Goal: Task Accomplishment & Management: Use online tool/utility

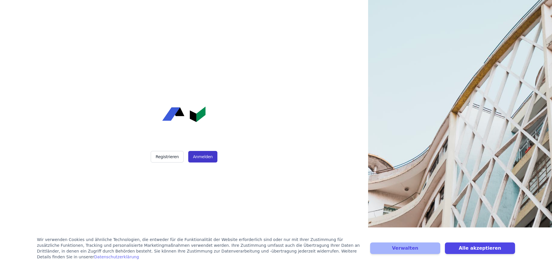
click at [202, 154] on button "Anmelden" at bounding box center [202, 157] width 29 height 12
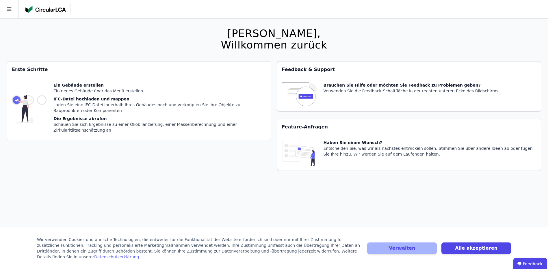
click at [44, 99] on img at bounding box center [29, 108] width 35 height 53
click at [114, 108] on div "Laden Sie eine IFC-Datei innerhalb Ihres Gebäudes hoch und verknüpfen Sie ihre …" at bounding box center [159, 108] width 213 height 12
click at [111, 96] on div "Ein Gebäude erstellen Ein neues Gebäude über das Menü erstellen IFC-Datei hochl…" at bounding box center [159, 108] width 213 height 53
click at [25, 96] on img at bounding box center [29, 108] width 35 height 53
drag, startPoint x: 93, startPoint y: 83, endPoint x: 96, endPoint y: 85, distance: 3.5
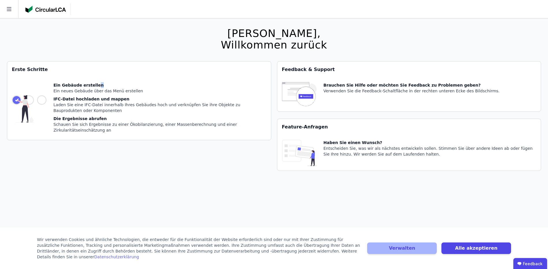
click at [96, 85] on div "Ein Gebäude erstellen" at bounding box center [159, 85] width 213 height 6
click at [469, 252] on button "Alle akzeptieren" at bounding box center [476, 249] width 70 height 12
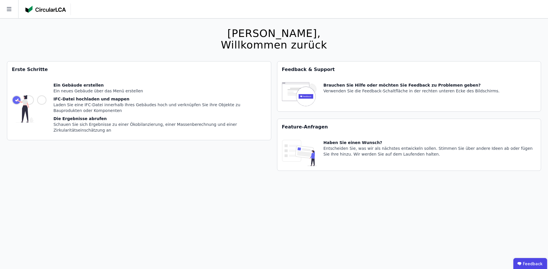
click at [35, 95] on img at bounding box center [29, 108] width 35 height 53
click at [74, 85] on div "Ein Gebäude erstellen" at bounding box center [159, 85] width 213 height 6
click at [400, 150] on div "Entscheiden Sie, was wir als nächstes entwickeln sollen. Stimmen Sie über ander…" at bounding box center [429, 152] width 213 height 12
drag, startPoint x: 341, startPoint y: 89, endPoint x: 239, endPoint y: 53, distance: 108.0
click at [340, 88] on div "Verwenden Sie die Feedback-Schaltfläche in der rechten unteren Ecke des Bildsch…" at bounding box center [411, 91] width 176 height 6
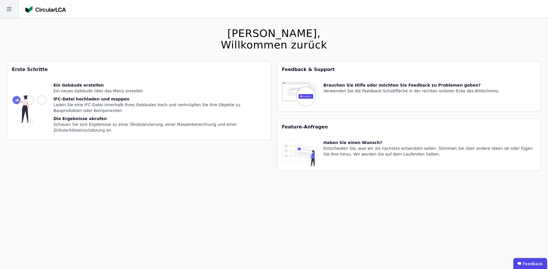
click at [15, 11] on icon at bounding box center [9, 9] width 18 height 18
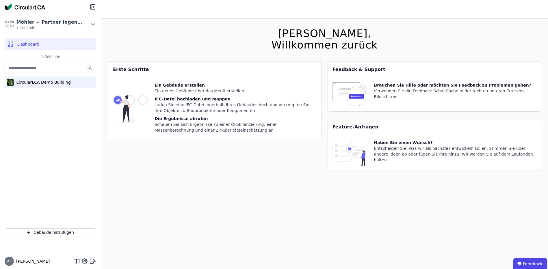
click at [52, 83] on div "CircularLCA Demo Building" at bounding box center [42, 82] width 57 height 6
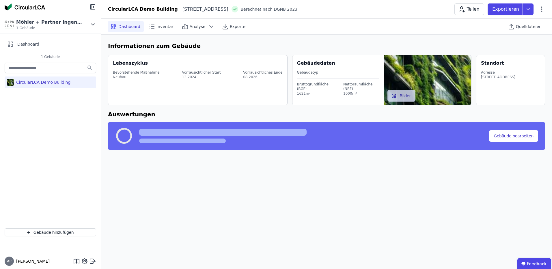
select select "*"
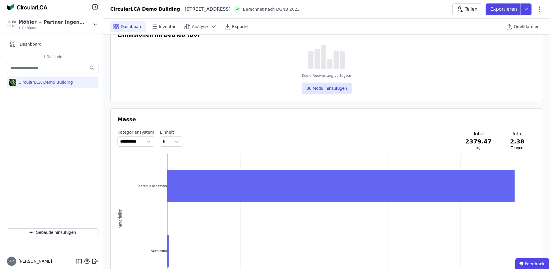
scroll to position [520, 0]
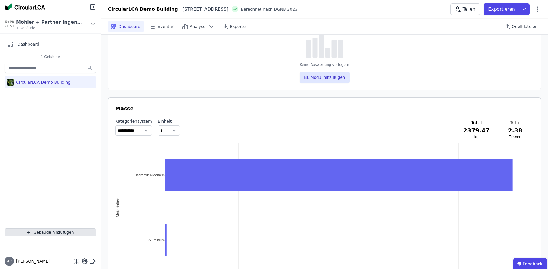
click at [28, 234] on button "Gebäude hinzufügen" at bounding box center [51, 232] width 92 height 8
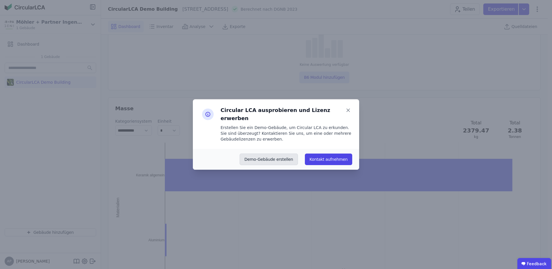
click at [283, 154] on button "Demo-Gebäude erstellen" at bounding box center [269, 160] width 59 height 12
select select "*"
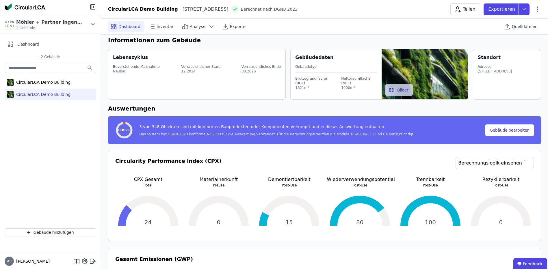
scroll to position [0, 0]
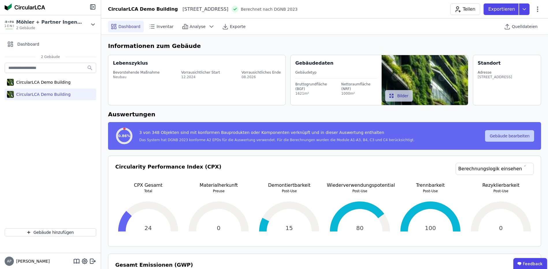
click at [507, 136] on button "Gebäude bearbeiten" at bounding box center [509, 136] width 49 height 12
select select "*"
select select "**********"
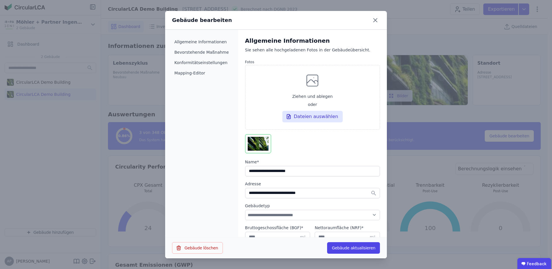
click at [376, 19] on icon at bounding box center [375, 20] width 9 height 9
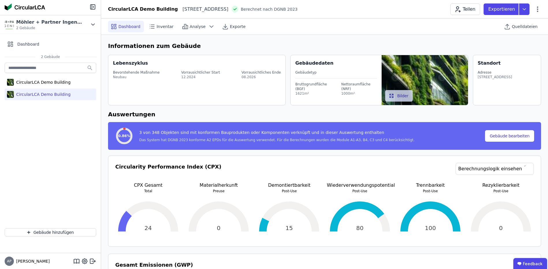
click at [126, 138] on circle at bounding box center [124, 136] width 14 height 14
click at [161, 28] on span "Inventar" at bounding box center [164, 27] width 17 height 6
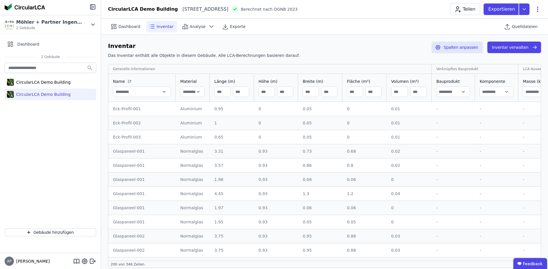
click at [461, 96] on input "text" at bounding box center [452, 92] width 33 height 10
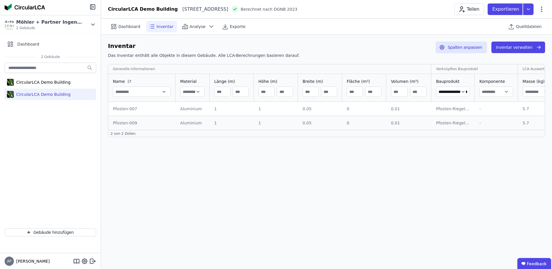
click at [459, 91] on input "**********" at bounding box center [452, 92] width 33 height 10
click at [481, 171] on div "**********" at bounding box center [326, 143] width 451 height 251
click at [444, 94] on input "**********" at bounding box center [452, 92] width 33 height 10
type input "**********"
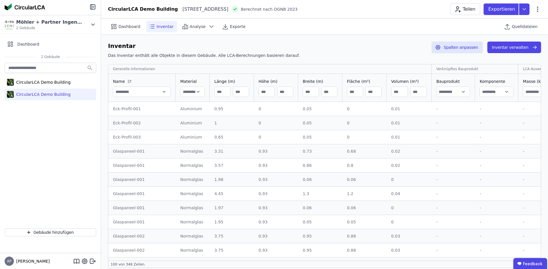
click at [463, 94] on input "text" at bounding box center [452, 92] width 33 height 10
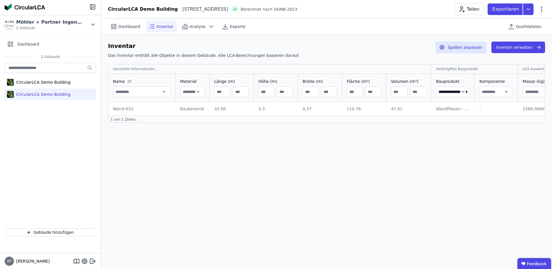
click at [453, 94] on input "**********" at bounding box center [452, 92] width 33 height 10
type input "**********"
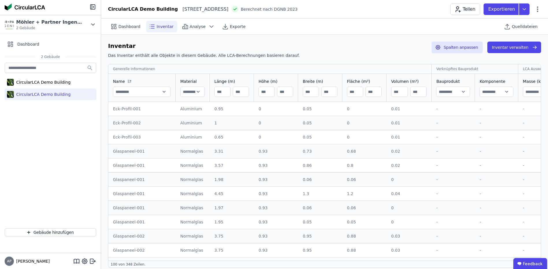
drag, startPoint x: 129, startPoint y: 119, endPoint x: 131, endPoint y: 125, distance: 6.1
click at [129, 120] on td "Eck-Profil-002 Eck-Profil-002" at bounding box center [141, 123] width 67 height 14
click at [133, 125] on div "Eck-Profil-002" at bounding box center [142, 123] width 58 height 6
click at [134, 125] on div "Eck-Profil-002" at bounding box center [142, 123] width 58 height 6
click at [510, 45] on button "Inventar verwalten" at bounding box center [514, 48] width 54 height 12
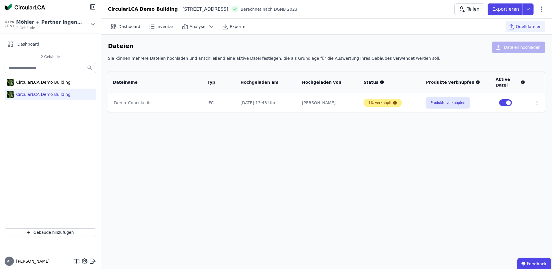
click at [382, 103] on div "1% Verknüpft" at bounding box center [379, 102] width 23 height 5
click at [394, 103] on icon at bounding box center [395, 103] width 4 height 4
click at [447, 104] on button "Produkte verknüpfen" at bounding box center [448, 103] width 44 height 12
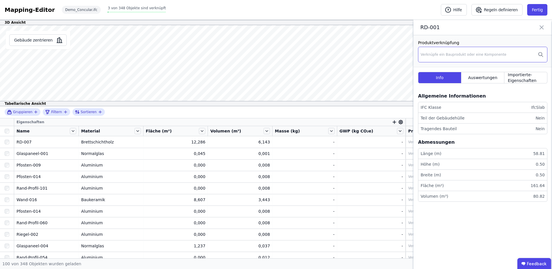
click at [470, 55] on div "Verknüpfe ein Bauprodukt oder eine Komponente" at bounding box center [464, 54] width 86 height 5
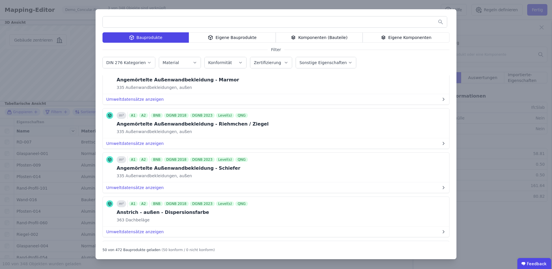
scroll to position [1446, 0]
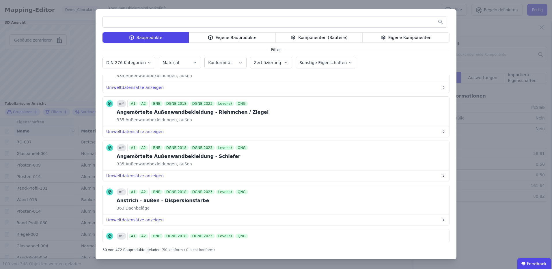
click at [132, 61] on label "DIN 276 Kategorien" at bounding box center [126, 62] width 41 height 5
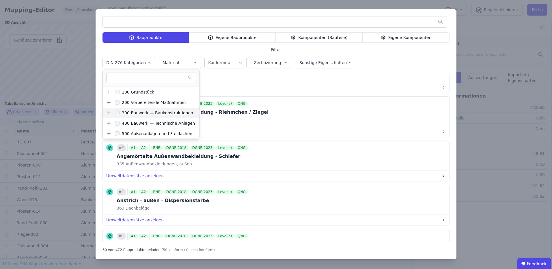
click at [153, 117] on label "300 Bauwerk — Baukonstruktionen" at bounding box center [152, 112] width 82 height 9
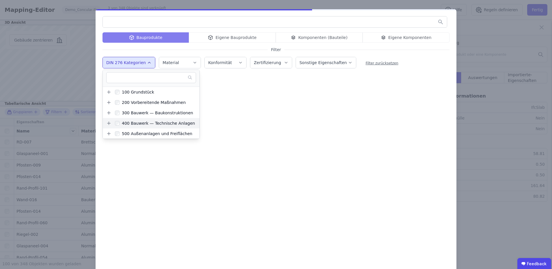
scroll to position [0, 0]
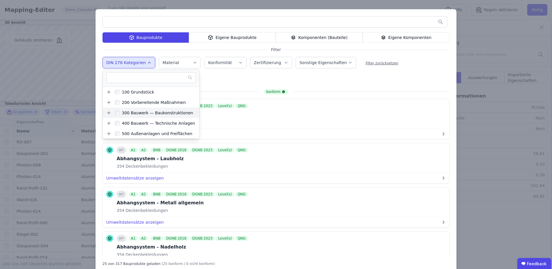
click at [106, 112] on icon at bounding box center [108, 112] width 5 height 5
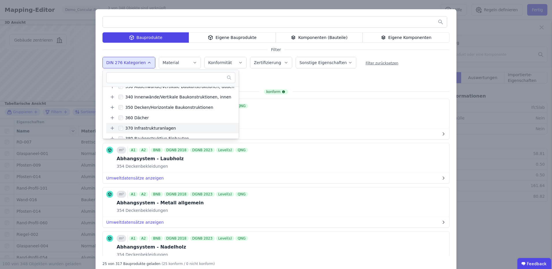
scroll to position [58, 0]
click at [111, 107] on icon at bounding box center [112, 107] width 5 height 5
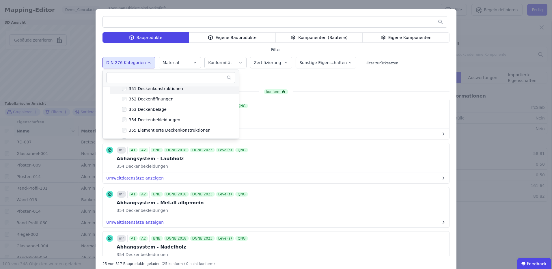
click at [153, 90] on div "351 Deckenkonstruktionen" at bounding box center [154, 89] width 57 height 6
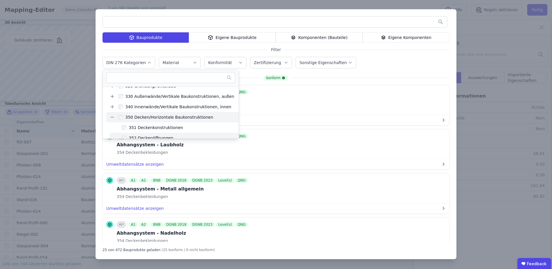
scroll to position [58, 0]
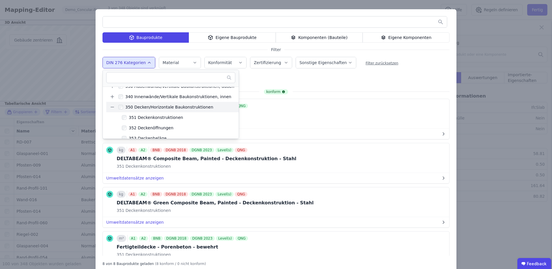
click at [293, 82] on div "Bauprodukte Eigene Bauprodukte Komponenten (Bauteile) Eigene Komponenten Filter…" at bounding box center [276, 141] width 361 height 264
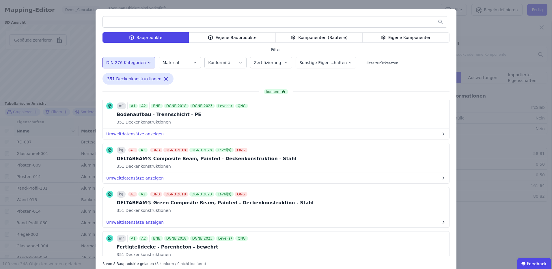
click at [216, 64] on label "Konformität" at bounding box center [220, 62] width 25 height 5
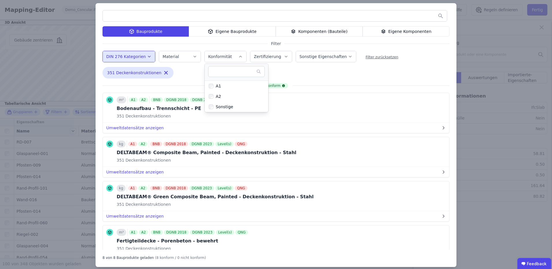
scroll to position [0, 0]
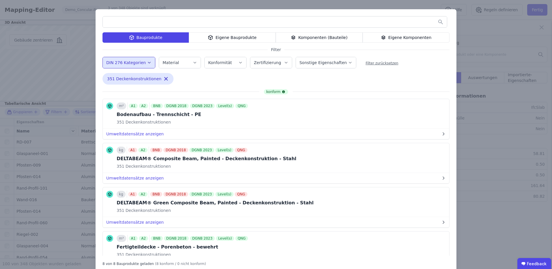
click at [284, 62] on icon "button" at bounding box center [286, 63] width 5 height 6
click at [259, 134] on div "QNG" at bounding box center [265, 134] width 12 height 6
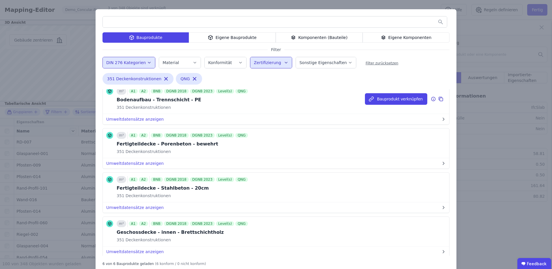
scroll to position [29, 0]
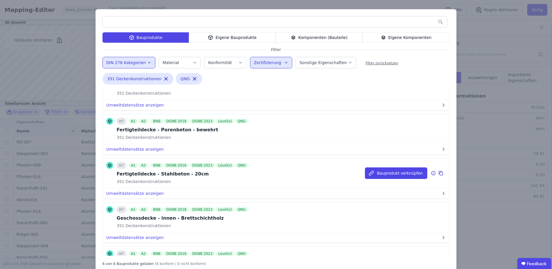
click at [182, 175] on div "Fertigteildecke - Stahlbeton - 20cm" at bounding box center [183, 174] width 133 height 7
click at [0, 0] on button "Bauprodukt verknüpfen" at bounding box center [0, 0] width 0 height 0
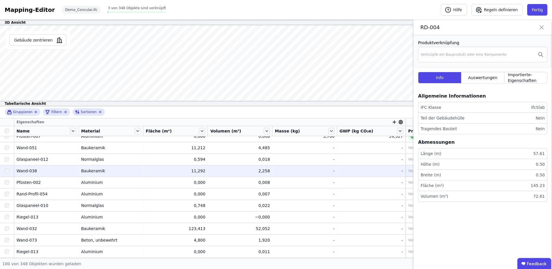
scroll to position [346, 0]
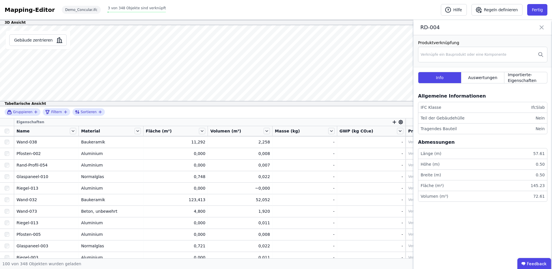
click at [27, 131] on span "Name" at bounding box center [22, 131] width 13 height 6
click at [75, 132] on icon at bounding box center [73, 131] width 6 height 6
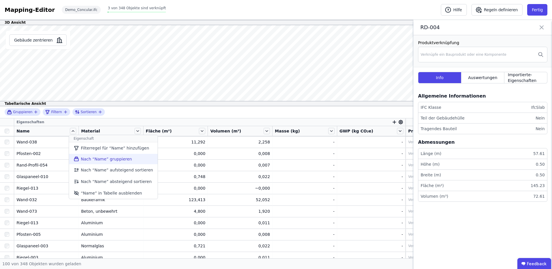
click at [127, 161] on li "Nach “Name” gruppieren" at bounding box center [113, 159] width 89 height 10
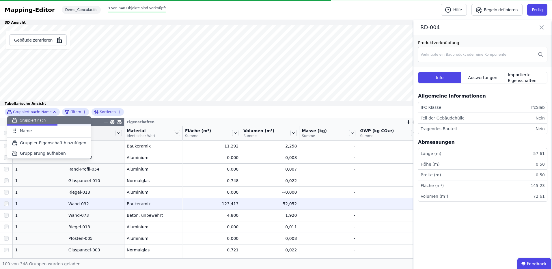
scroll to position [351, 0]
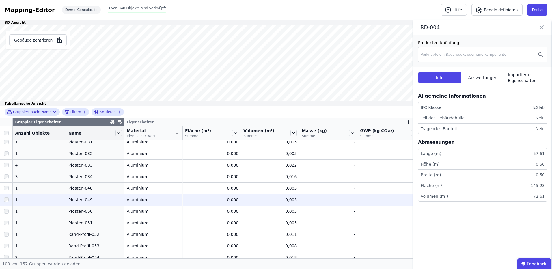
click at [196, 197] on div "0,000" at bounding box center [211, 200] width 53 height 6
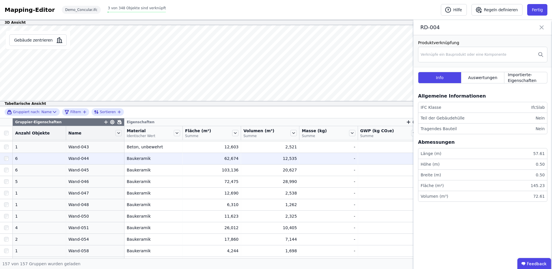
scroll to position [1522, 0]
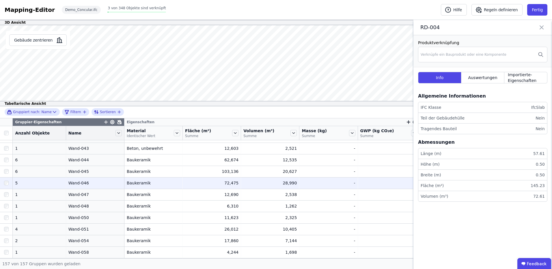
click at [73, 185] on div "Wand-046" at bounding box center [94, 183] width 53 height 6
click at [138, 186] on td "Baukeramik Baukeramik" at bounding box center [153, 183] width 58 height 12
click at [132, 181] on div "Baukeramik" at bounding box center [153, 183] width 53 height 6
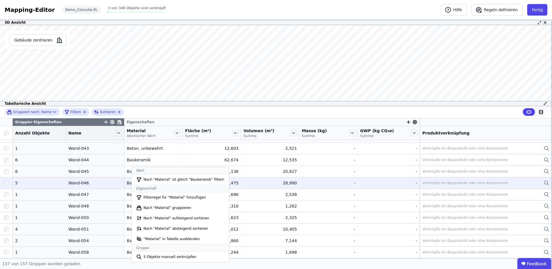
click at [130, 181] on div "Baukeramik" at bounding box center [153, 183] width 53 height 6
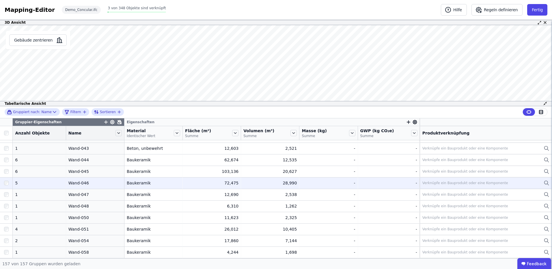
click at [132, 182] on div "Baukeramik" at bounding box center [153, 183] width 53 height 6
click at [493, 178] on td "Verknüpfe ein Bauprodukt oder eine Komponente Verknüpfe ein Bauprodukt oder ein…" at bounding box center [486, 183] width 132 height 12
click at [439, 182] on div "Verknüpfe ein Bauprodukt oder eine Komponente" at bounding box center [465, 183] width 86 height 5
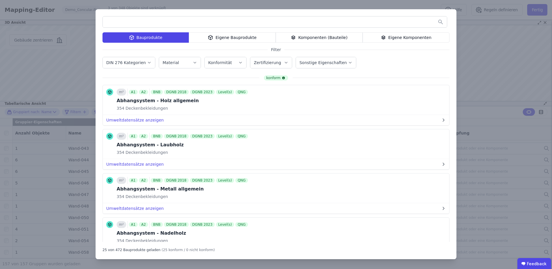
click at [506, 77] on div "Bauprodukte Eigene Bauprodukte Komponenten (Bauteile) Eigene Komponenten Filter…" at bounding box center [276, 134] width 552 height 269
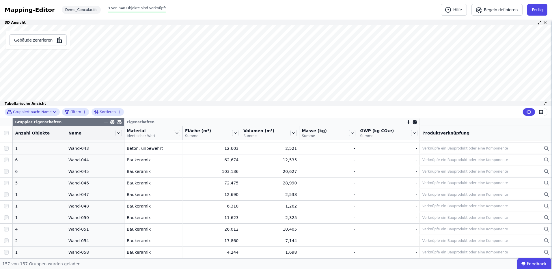
scroll to position [1407, 0]
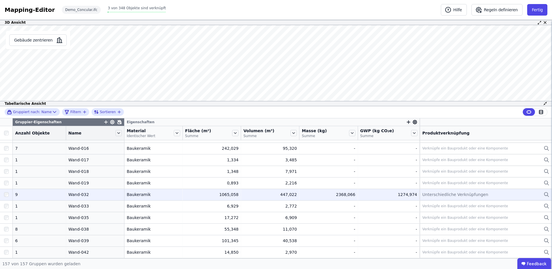
click at [345, 191] on td "2368,066 2368,066" at bounding box center [328, 195] width 58 height 12
click at [454, 195] on span "Unterschiedliche Verknüpfungen" at bounding box center [455, 195] width 66 height 6
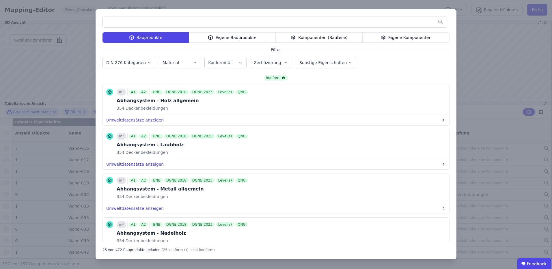
click at [301, 39] on div "Komponenten (Bauteile)" at bounding box center [319, 37] width 87 height 10
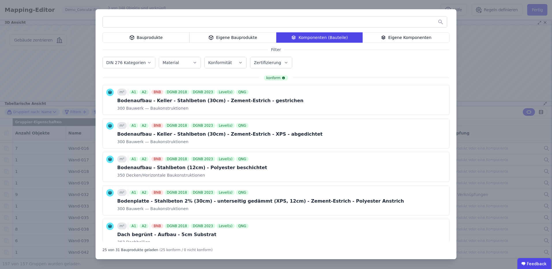
click at [399, 39] on div "Eigene Komponenten" at bounding box center [406, 37] width 87 height 10
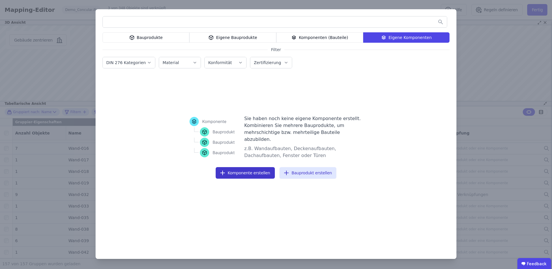
click at [257, 169] on button "Komponente erstellen" at bounding box center [245, 173] width 59 height 12
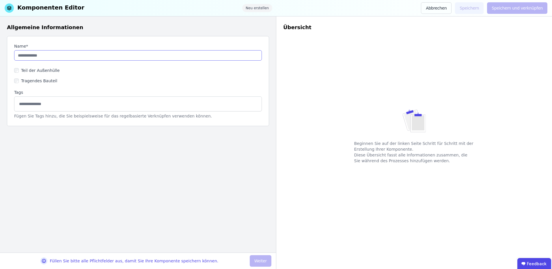
drag, startPoint x: 62, startPoint y: 55, endPoint x: 69, endPoint y: 57, distance: 6.7
click at [63, 55] on input "string" at bounding box center [138, 55] width 248 height 10
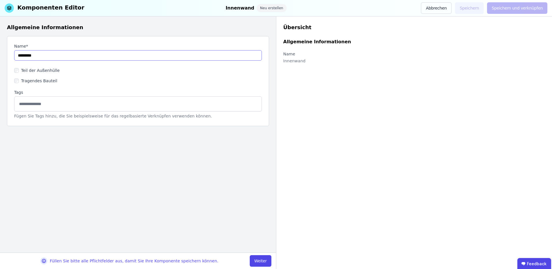
type input "*********"
click at [40, 99] on input at bounding box center [138, 103] width 240 height 9
click at [259, 259] on button "Weiter" at bounding box center [261, 261] width 22 height 12
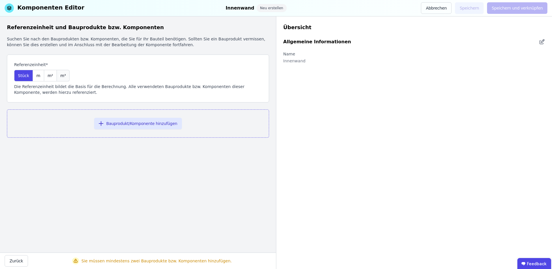
click at [61, 77] on span "m³" at bounding box center [62, 76] width 5 height 6
click at [53, 81] on div "m²" at bounding box center [50, 76] width 13 height 12
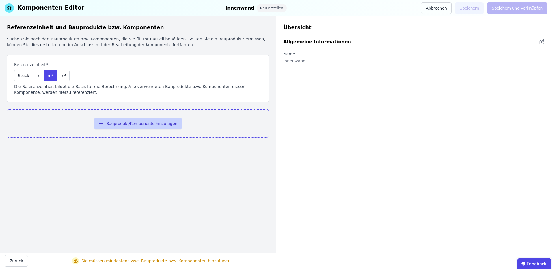
click at [148, 125] on button "Bauprodukt/Komponente hinzufügen" at bounding box center [138, 124] width 88 height 12
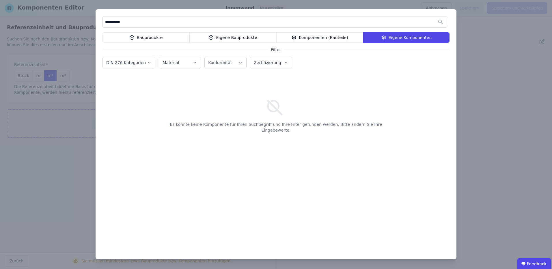
drag, startPoint x: 127, startPoint y: 20, endPoint x: 55, endPoint y: 17, distance: 71.9
click at [55, 17] on div "**********" at bounding box center [276, 134] width 552 height 269
type input "*****"
drag, startPoint x: 372, startPoint y: 94, endPoint x: 379, endPoint y: 89, distance: 8.4
click at [373, 94] on div "Es konnte keine Komponente für Ihren Suchbegriff und Ihre Filter gefunden werde…" at bounding box center [276, 158] width 347 height 167
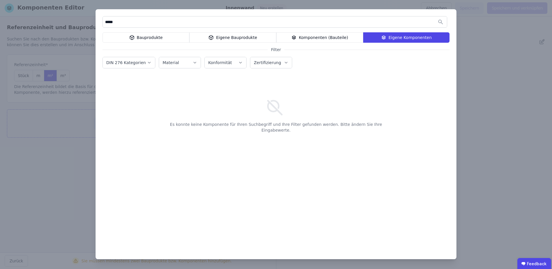
click at [496, 223] on div "***** Bauprodukte Eigene Bauprodukte Komponenten (Bauteile) Eigene Komponenten …" at bounding box center [276, 134] width 552 height 269
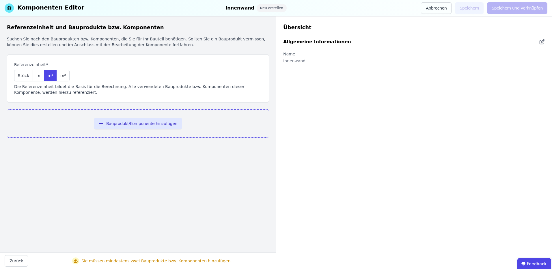
click at [85, 77] on div "Referenzeinheit* Stück m m² m³ Die Referenzeinheit bildet die Basis für die Ber…" at bounding box center [138, 79] width 262 height 48
click at [169, 129] on button "Bauprodukt/Komponente hinzufügen" at bounding box center [138, 124] width 88 height 12
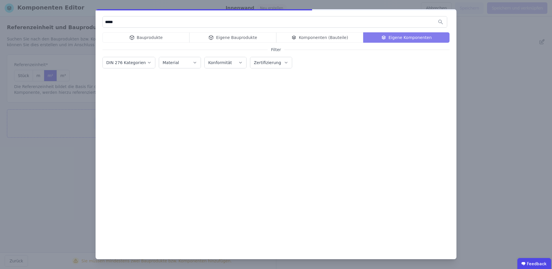
click at [158, 36] on div "Bauprodukte Eigene Bauprodukte Komponenten (Bauteile) Eigene Komponenten" at bounding box center [276, 37] width 347 height 10
click at [170, 45] on div "***** Bauprodukte Eigene Bauprodukte Komponenten (Bauteile) Eigene Komponenten …" at bounding box center [276, 134] width 361 height 250
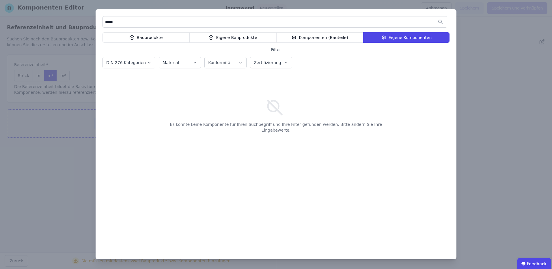
click at [160, 40] on div "Bauprodukte" at bounding box center [146, 37] width 87 height 10
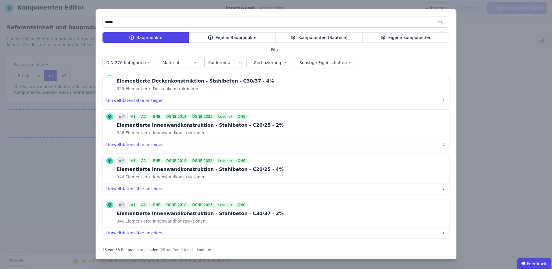
scroll to position [520, 0]
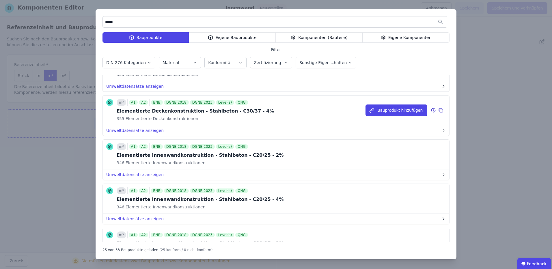
click at [185, 111] on div "Elementierte Deckenkonstruktion - Stahlbeton - C30/37 - 4%" at bounding box center [195, 111] width 157 height 7
click at [404, 112] on button "Bauprodukt hinzufügen" at bounding box center [397, 111] width 62 height 12
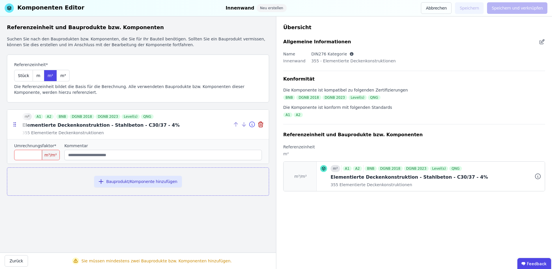
click at [253, 125] on icon at bounding box center [252, 124] width 7 height 7
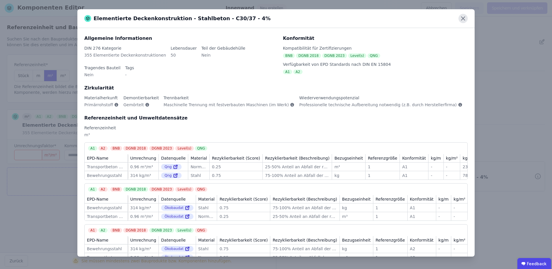
click at [463, 18] on icon at bounding box center [462, 18] width 3 height 3
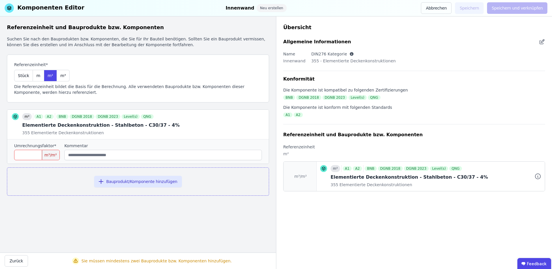
click at [42, 154] on input "number" at bounding box center [37, 155] width 46 height 10
click at [96, 155] on input "string" at bounding box center [162, 155] width 197 height 10
click at [119, 182] on button "Bauprodukt/Komponente hinzufügen" at bounding box center [138, 182] width 88 height 12
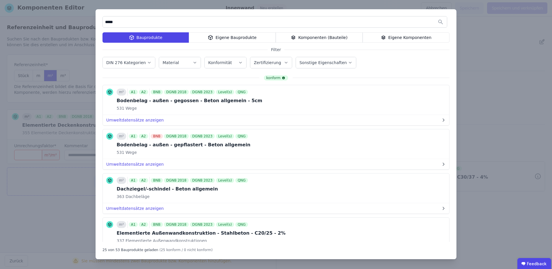
drag, startPoint x: 118, startPoint y: 21, endPoint x: 77, endPoint y: 18, distance: 41.4
click at [71, 17] on div "***** Bauprodukte Eigene Bauprodukte Komponenten (Bauteile) Eigene Komponenten …" at bounding box center [276, 134] width 552 height 269
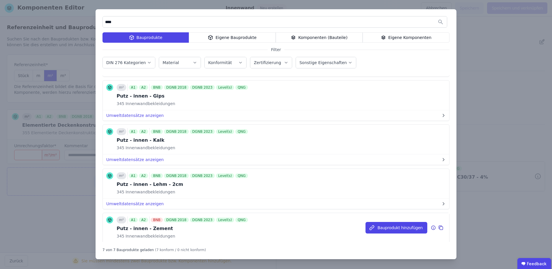
scroll to position [103, 0]
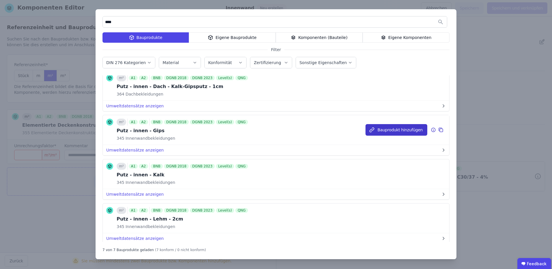
type input "****"
click at [392, 132] on button "Bauprodukt hinzufügen" at bounding box center [397, 130] width 62 height 12
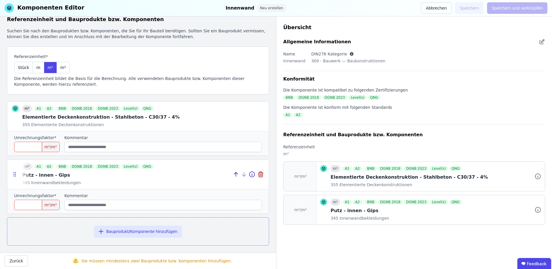
scroll to position [13, 0]
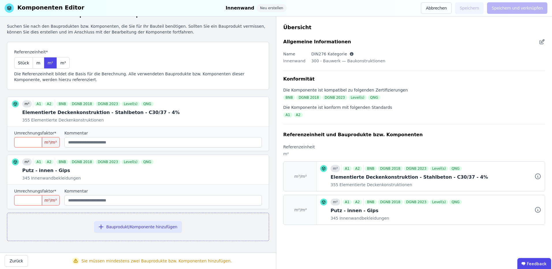
click at [38, 200] on input "number" at bounding box center [37, 200] width 46 height 10
click at [38, 144] on input "number" at bounding box center [37, 142] width 46 height 10
click at [36, 203] on input "number" at bounding box center [37, 200] width 46 height 10
click at [34, 139] on input "number" at bounding box center [37, 142] width 46 height 10
type input "****"
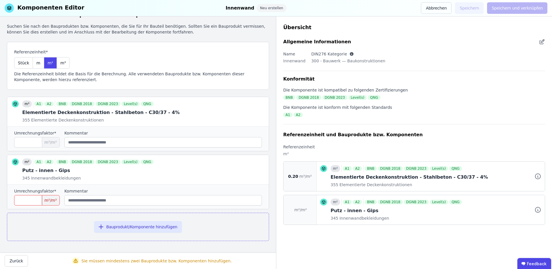
click at [38, 206] on div "Umrechnungsfaktor* m²/m² Kommentar" at bounding box center [138, 197] width 262 height 25
click at [41, 202] on input "number" at bounding box center [37, 200] width 46 height 10
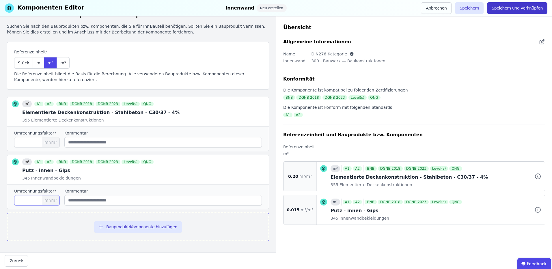
type input "*****"
click at [527, 9] on button "Speichern und verknüpfen" at bounding box center [517, 8] width 60 height 12
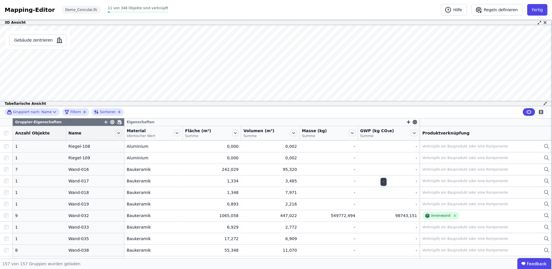
scroll to position [1378, 0]
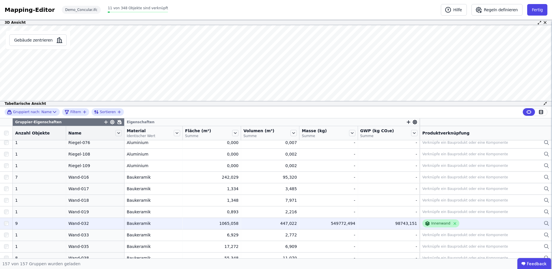
click at [431, 223] on div "Innenwand" at bounding box center [440, 223] width 19 height 5
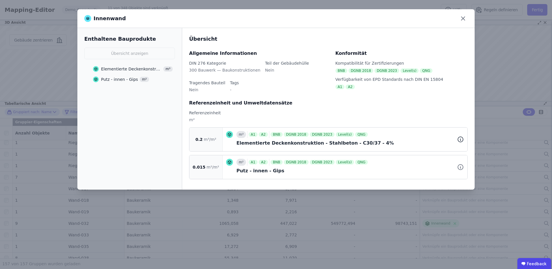
click at [460, 139] on icon at bounding box center [460, 139] width 7 height 7
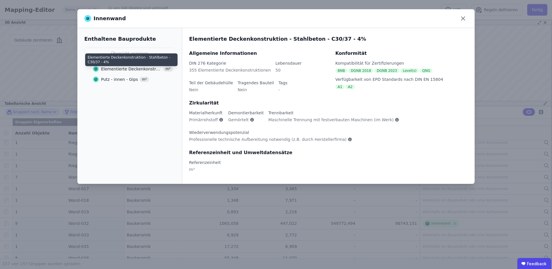
click at [123, 70] on div "Elementierte Deckenkonstruktion - Stahlbeton - C30/37 - 4%" at bounding box center [131, 69] width 61 height 6
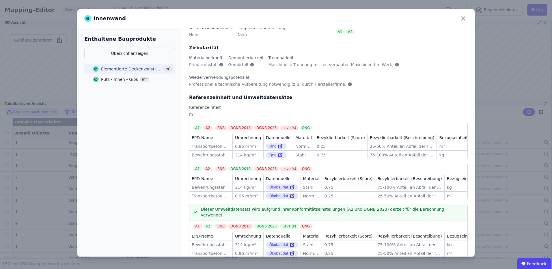
scroll to position [0, 0]
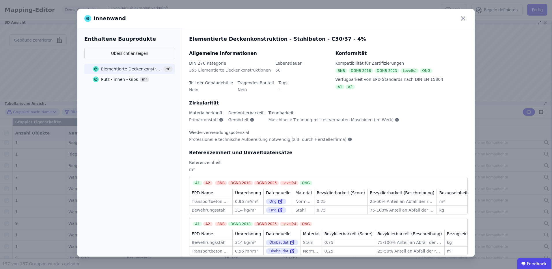
click at [468, 16] on div "Innenwand" at bounding box center [275, 18] width 397 height 19
click at [464, 19] on icon at bounding box center [462, 18] width 3 height 3
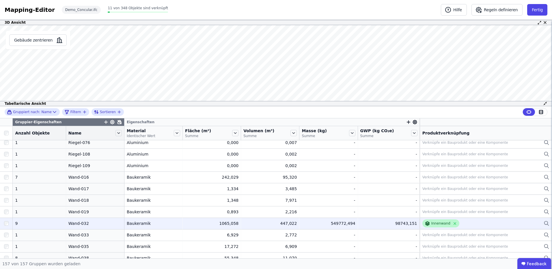
click at [439, 224] on div "Innenwand" at bounding box center [440, 223] width 19 height 5
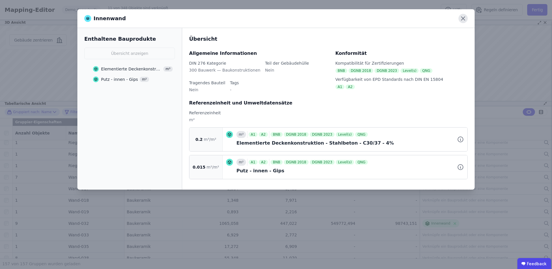
click at [462, 18] on icon at bounding box center [463, 18] width 9 height 9
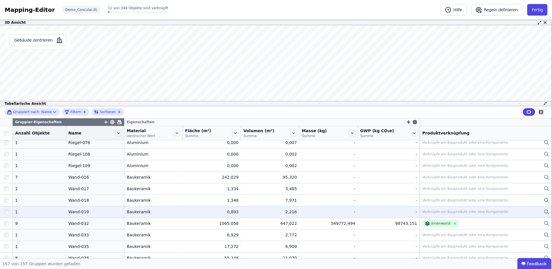
click at [442, 212] on div "Verknüpfe ein Bauprodukt oder eine Komponente" at bounding box center [465, 212] width 86 height 5
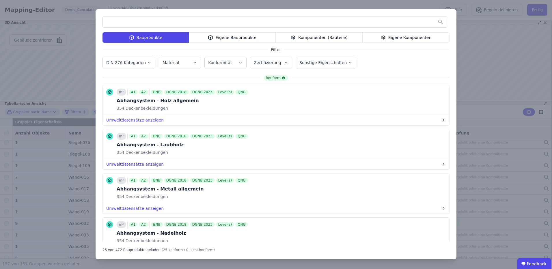
click at [429, 37] on div "Eigene Komponenten" at bounding box center [406, 37] width 87 height 10
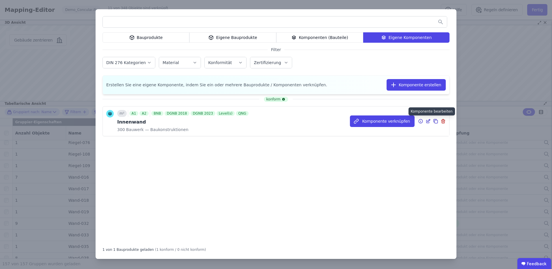
click at [428, 122] on icon at bounding box center [428, 121] width 5 height 7
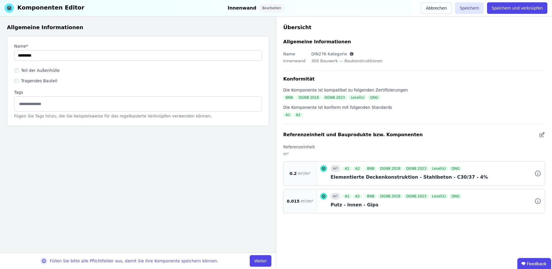
click at [385, 179] on div "Elementierte Deckenkonstruktion - Stahlbeton - C30/37 - 4%" at bounding box center [436, 177] width 211 height 7
click at [384, 178] on div "Elementierte Deckenkonstruktion - Stahlbeton - C30/37 - 4%" at bounding box center [436, 177] width 211 height 7
click at [538, 137] on div "Referenzeinheit und Bauprodukte bzw. Komponenten" at bounding box center [414, 134] width 262 height 7
click at [543, 136] on icon at bounding box center [542, 134] width 6 height 7
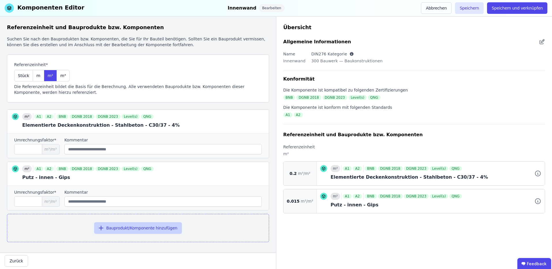
click at [123, 231] on button "Bauprodukt/Komponente hinzufügen" at bounding box center [138, 228] width 88 height 12
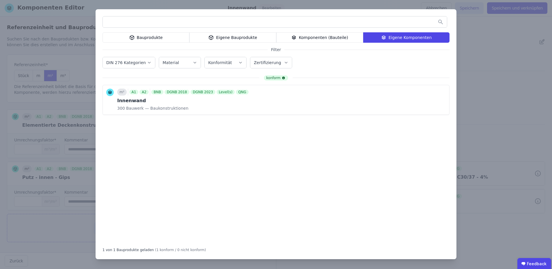
click at [141, 61] on label "DIN 276 Kategorien" at bounding box center [126, 62] width 41 height 5
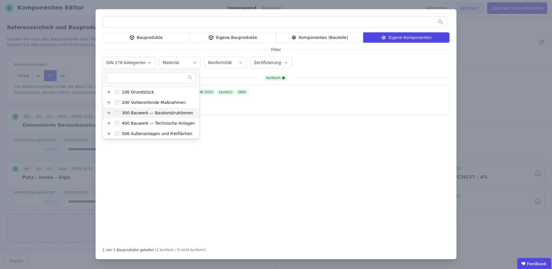
click at [109, 113] on icon at bounding box center [108, 112] width 5 height 5
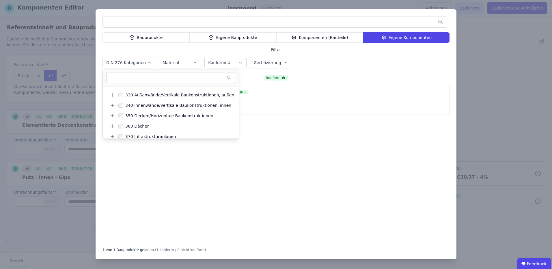
scroll to position [58, 0]
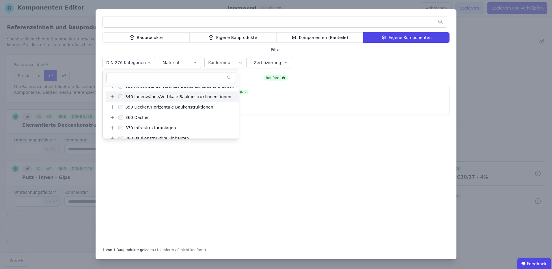
click at [111, 98] on icon at bounding box center [112, 96] width 5 height 5
click at [151, 117] on div "342 Nichttragende Innenwände" at bounding box center [159, 118] width 66 height 6
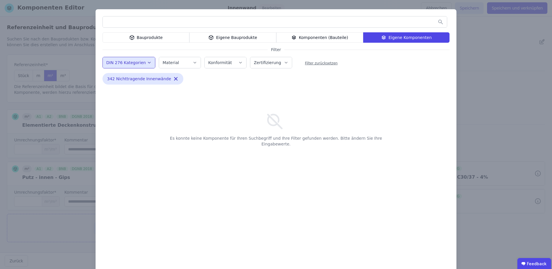
click at [152, 34] on div "Bauprodukte" at bounding box center [146, 37] width 87 height 10
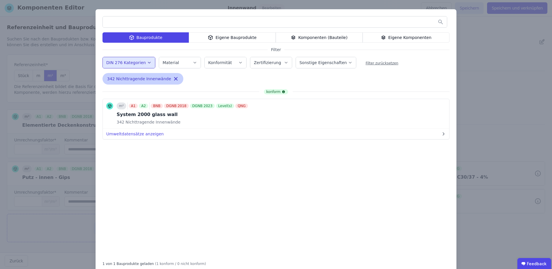
click at [173, 78] on icon "button" at bounding box center [176, 79] width 6 height 6
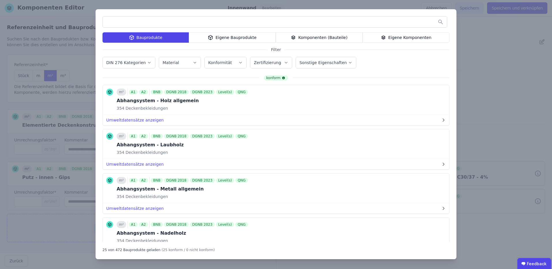
click at [136, 65] on div "DIN 276 Kategorien" at bounding box center [126, 63] width 41 height 6
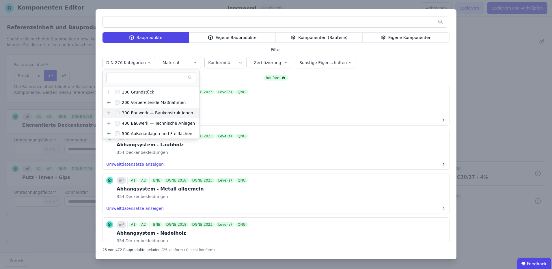
click at [108, 113] on icon at bounding box center [108, 112] width 5 height 5
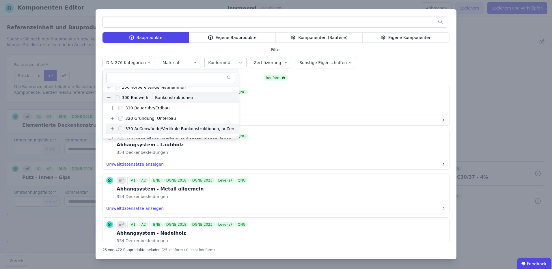
scroll to position [29, 0]
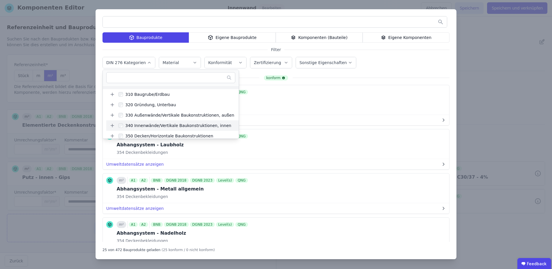
click at [112, 125] on icon at bounding box center [112, 125] width 5 height 5
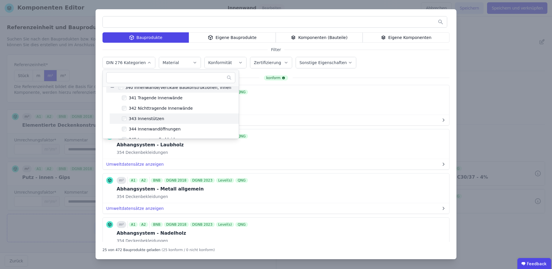
scroll to position [58, 0]
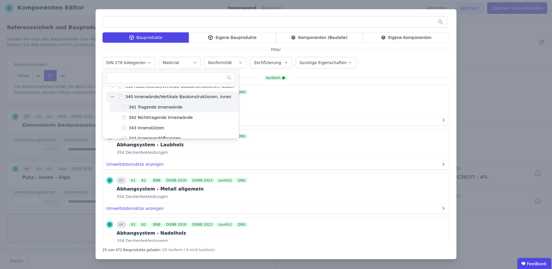
click at [136, 107] on div "341 Tragende Innenwände" at bounding box center [154, 107] width 56 height 6
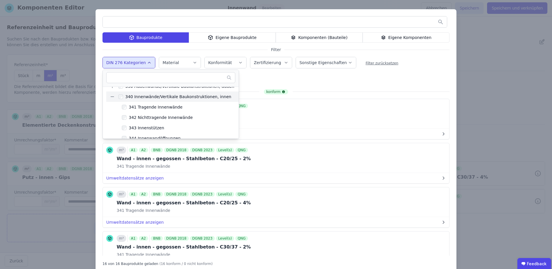
click at [265, 77] on div "341 Tragende Innenwände Remove small option" at bounding box center [197, 80] width 188 height 14
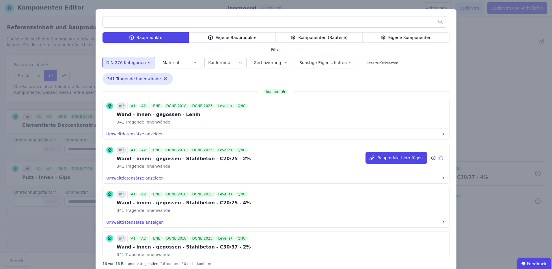
click at [214, 159] on div "Wand - innen - gegossen - Stahlbeton - C20/25 - 2%" at bounding box center [184, 158] width 134 height 7
click at [396, 154] on button "Bauprodukt hinzufügen" at bounding box center [397, 158] width 62 height 12
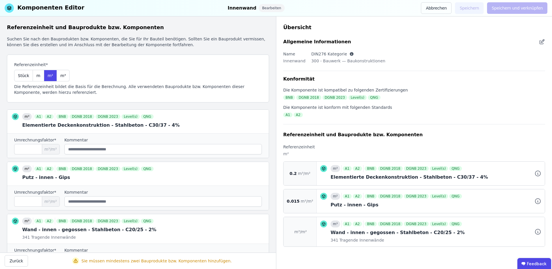
click at [297, 231] on span "m³/m²" at bounding box center [300, 232] width 12 height 6
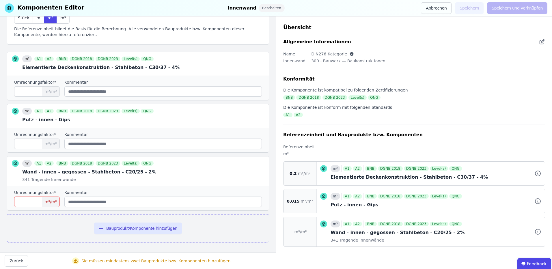
click at [33, 200] on input "number" at bounding box center [37, 202] width 46 height 10
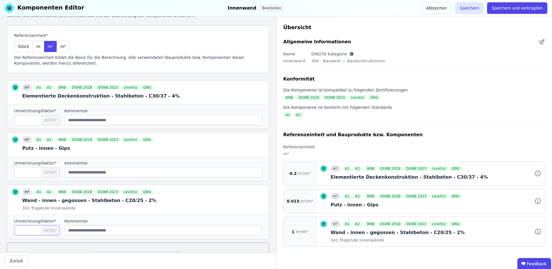
scroll to position [29, 0]
drag, startPoint x: 28, startPoint y: 234, endPoint x: 5, endPoint y: 223, distance: 24.8
click at [7, 229] on div "Umrechnungsfaktor* * m³/m² Kommentar" at bounding box center [138, 227] width 262 height 25
type input "***"
click at [259, 92] on icon at bounding box center [261, 93] width 4 height 4
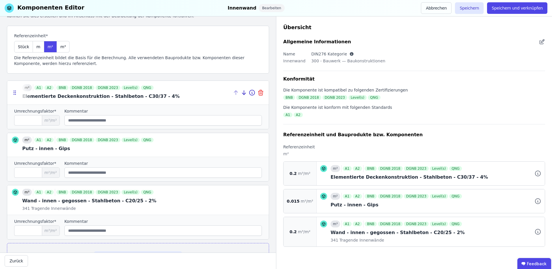
type input "*****"
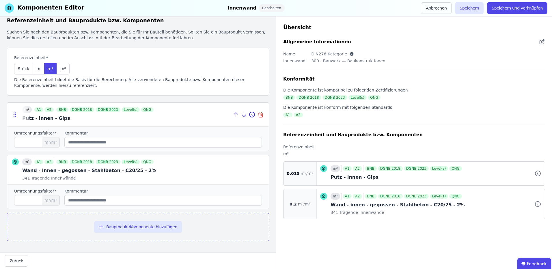
scroll to position [7, 0]
click at [32, 201] on input "***" at bounding box center [37, 200] width 46 height 10
type input "****"
click at [245, 9] on div "Innenwand" at bounding box center [242, 8] width 29 height 8
click at [274, 8] on div "Bearbeiten" at bounding box center [272, 8] width 26 height 8
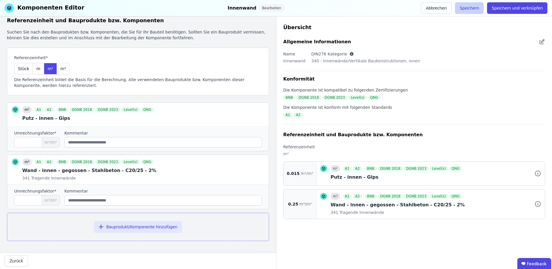
click at [480, 7] on button "Speichern" at bounding box center [469, 8] width 29 height 12
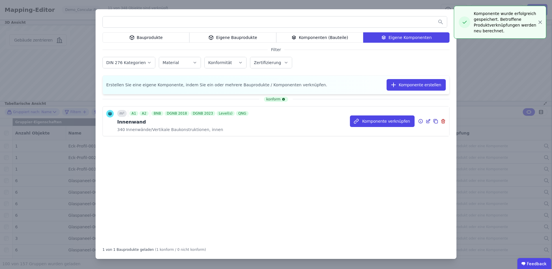
click at [428, 122] on icon at bounding box center [428, 121] width 5 height 7
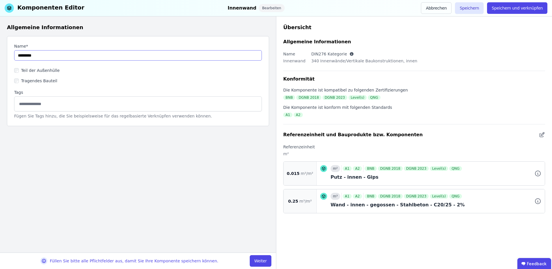
click at [49, 57] on input "string" at bounding box center [138, 55] width 248 height 10
type input "**********"
click at [269, 263] on button "Weiter" at bounding box center [261, 261] width 22 height 12
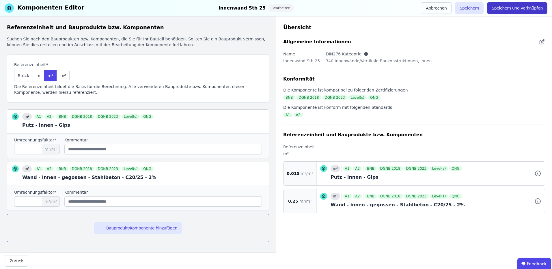
click at [510, 6] on button "Speichern und verknüpfen" at bounding box center [517, 8] width 60 height 12
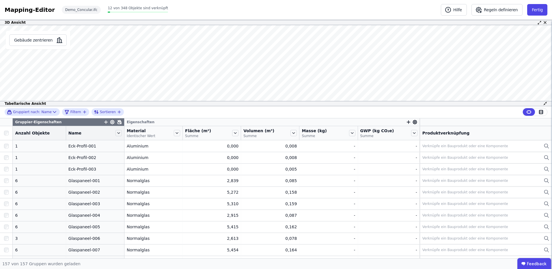
scroll to position [202, 0]
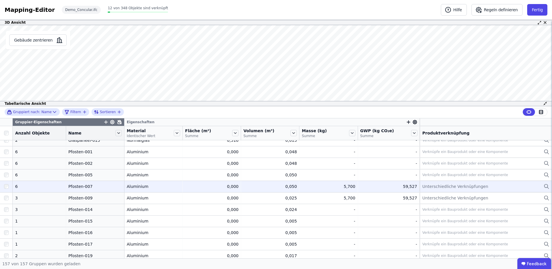
click at [425, 191] on td "Unterschiedliche Verknüpfungen Unterschiedliche Verknüpfungen" at bounding box center [486, 187] width 132 height 12
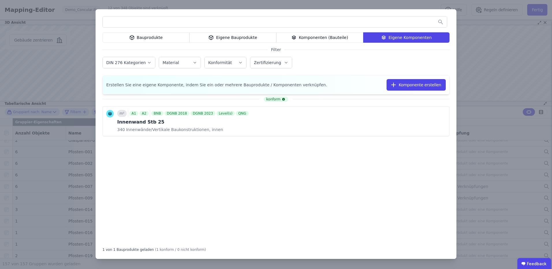
click at [535, 76] on div "Bauprodukte Eigene Bauprodukte Komponenten (Bauteile) Eigene Komponenten Filter…" at bounding box center [276, 134] width 552 height 269
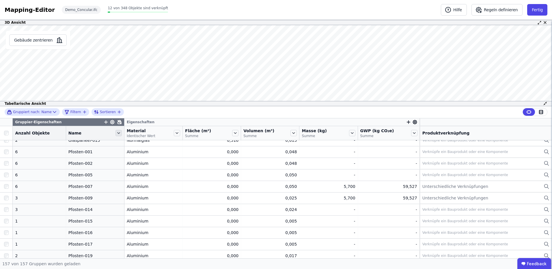
click at [115, 132] on icon at bounding box center [118, 133] width 6 height 6
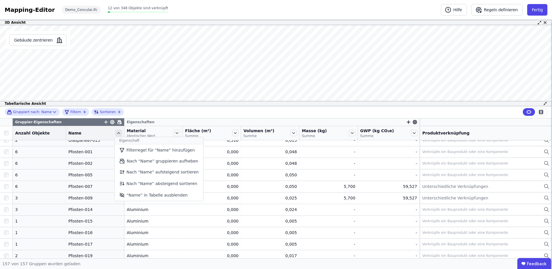
click at [115, 133] on icon at bounding box center [118, 133] width 6 height 6
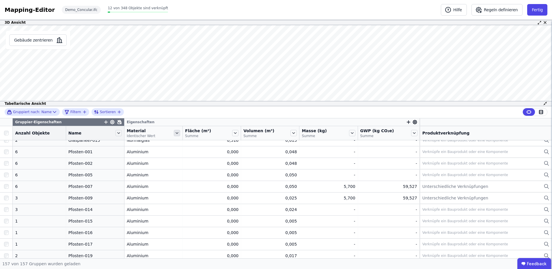
click at [174, 134] on icon at bounding box center [177, 133] width 6 height 6
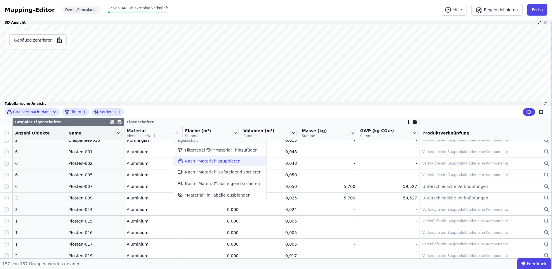
click at [203, 163] on li "Nach “Material” gruppieren" at bounding box center [219, 161] width 93 height 10
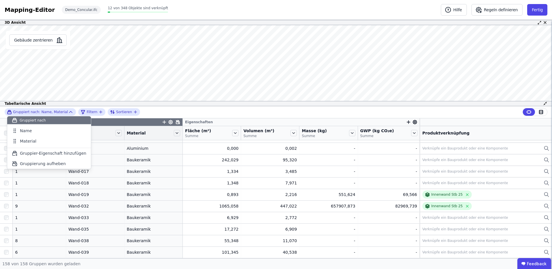
scroll to position [1124, 0]
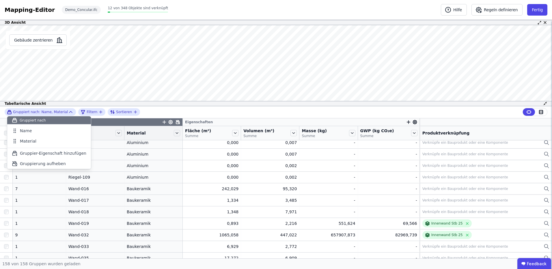
click at [253, 111] on div "Gruppiert nach: Name, Material Gruppiert nach Name Material To pick up a dragga…" at bounding box center [276, 112] width 552 height 12
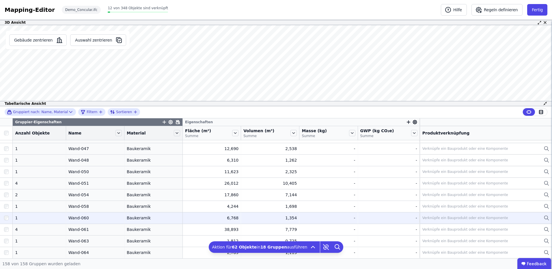
scroll to position [1355, 0]
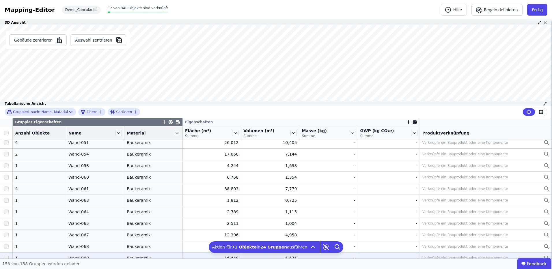
scroll to position [1412, 0]
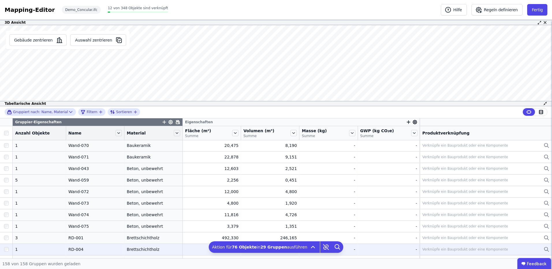
scroll to position [1470, 0]
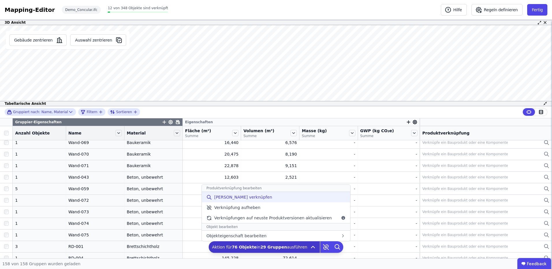
click at [237, 197] on span "Manuell verknüpfen" at bounding box center [243, 197] width 58 height 6
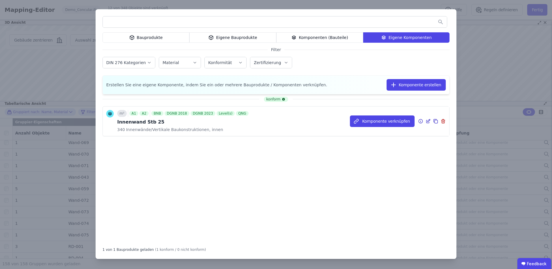
drag, startPoint x: 144, startPoint y: 124, endPoint x: 155, endPoint y: 125, distance: 11.0
click at [145, 124] on div "Innenwand Stb 25" at bounding box center [183, 122] width 133 height 7
click at [399, 121] on button "Komponente verknüpfen" at bounding box center [382, 121] width 65 height 12
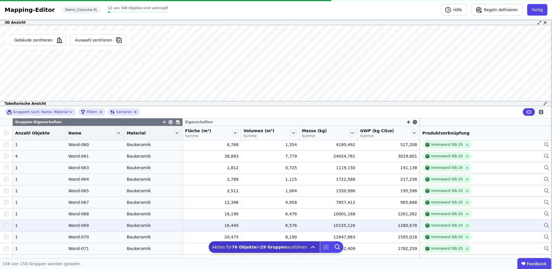
scroll to position [0, 0]
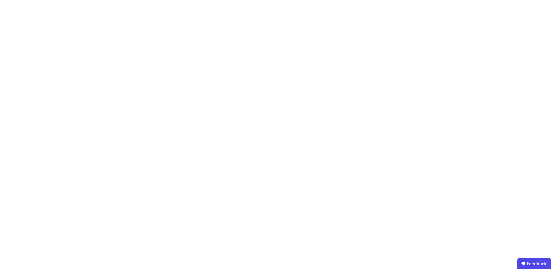
click at [368, 65] on body "Feedback" at bounding box center [276, 134] width 552 height 269
